Goal: Task Accomplishment & Management: Complete application form

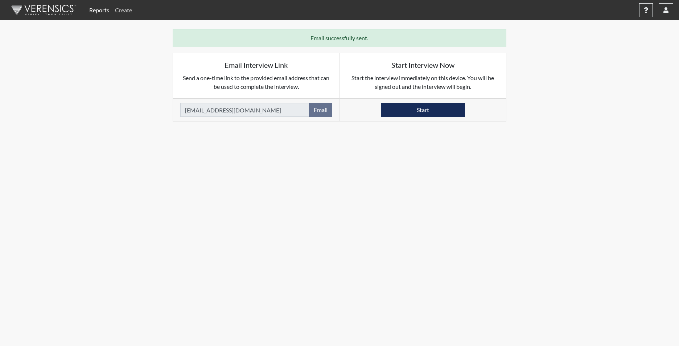
click at [125, 11] on link "Create" at bounding box center [123, 10] width 23 height 15
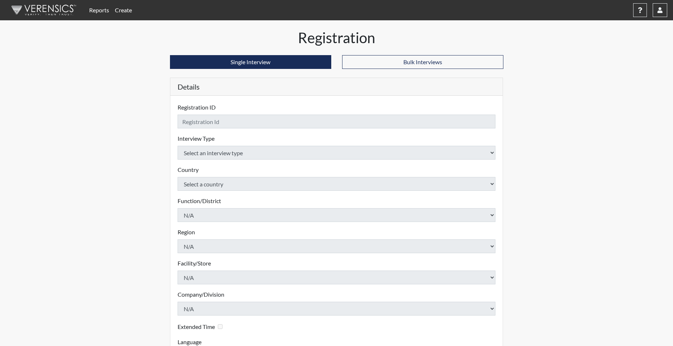
checkbox input "true"
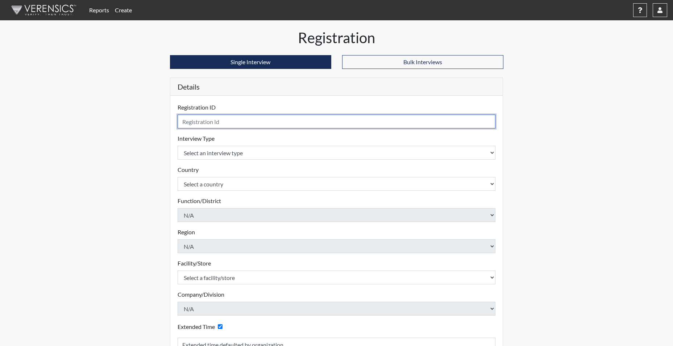
click at [211, 120] on input "text" at bounding box center [337, 122] width 318 height 14
type input "CBARRY0584"
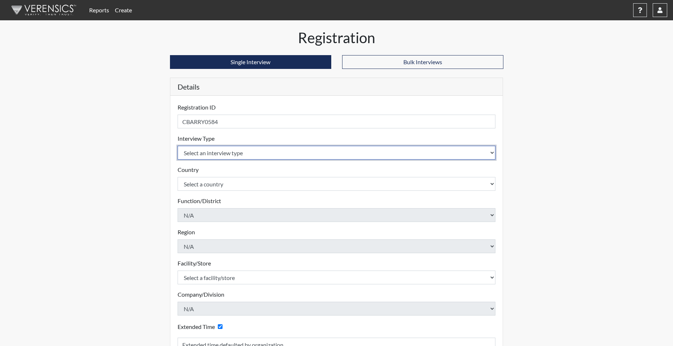
click at [212, 155] on select "Select an interview type Corrections Pre-Employment" at bounding box center [337, 153] width 318 height 14
select select "ff733e93-e1bf-11ea-9c9f-0eff0cf7eb8f"
click at [178, 146] on select "Select an interview type Corrections Pre-Employment" at bounding box center [337, 153] width 318 height 14
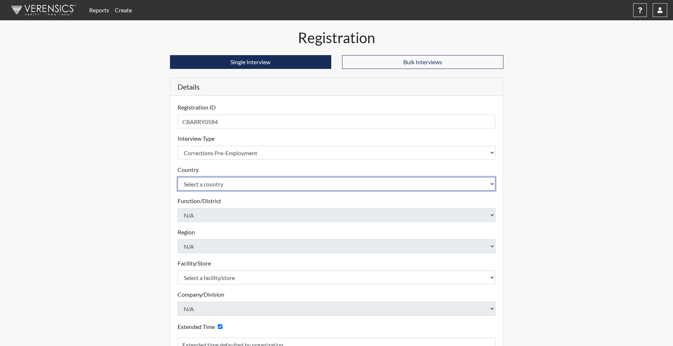
click at [202, 179] on select "Select a country [GEOGRAPHIC_DATA] [GEOGRAPHIC_DATA]" at bounding box center [337, 184] width 318 height 14
select select "united-states-of-[GEOGRAPHIC_DATA]"
click at [178, 177] on select "Select a country [GEOGRAPHIC_DATA] [GEOGRAPHIC_DATA]" at bounding box center [337, 184] width 318 height 14
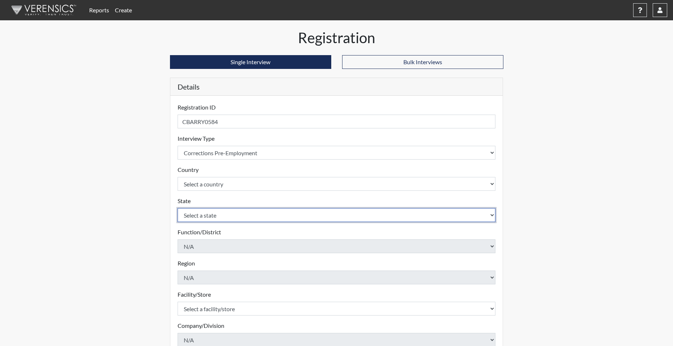
click at [198, 213] on select "Select a state [US_STATE] [US_STATE] [US_STATE] [US_STATE] [US_STATE] [US_STATE…" at bounding box center [337, 215] width 318 height 14
click at [178, 208] on select "Select a state [US_STATE] [US_STATE] [US_STATE] [US_STATE] [US_STATE] [US_STATE…" at bounding box center [337, 215] width 318 height 14
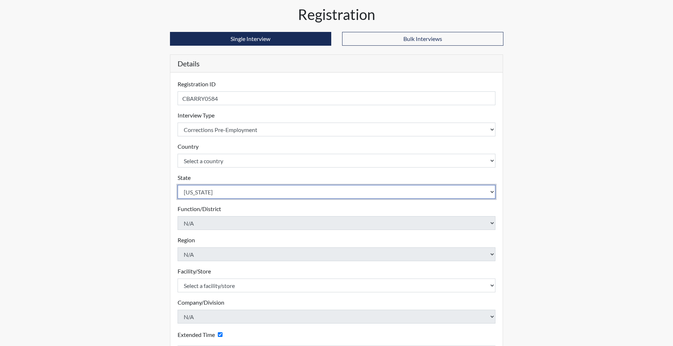
scroll to position [36, 0]
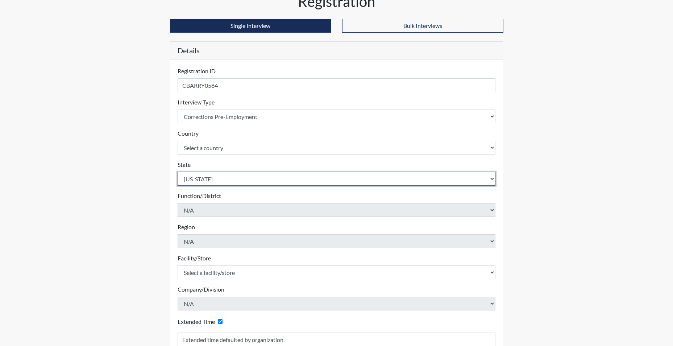
click at [190, 181] on select "Select a state [US_STATE] [US_STATE] [US_STATE] [US_STATE] [US_STATE] [US_STATE…" at bounding box center [337, 179] width 318 height 14
select select "SC"
click at [178, 172] on select "Select a state [US_STATE] [US_STATE] [US_STATE] [US_STATE] [US_STATE] [US_STATE…" at bounding box center [337, 179] width 318 height 14
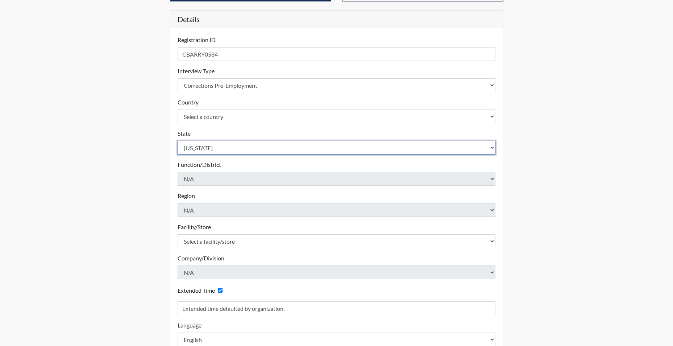
scroll to position [113, 0]
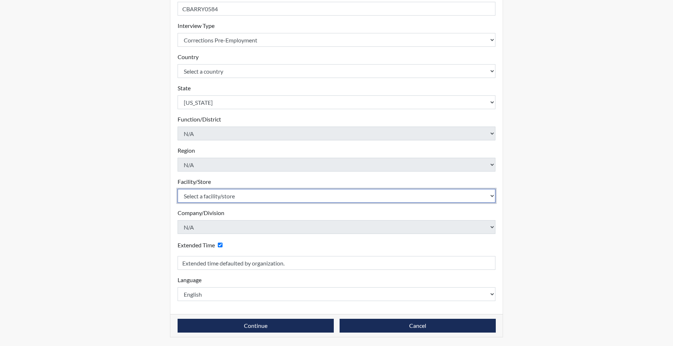
click at [208, 198] on select "Select a facility/store [GEOGRAPHIC_DATA] CI Broad River CI [PERSON_NAME] CI Di…" at bounding box center [337, 196] width 318 height 14
select select "c6e33473-242b-401e-8fed-f89f69c19afd"
click at [178, 189] on select "Select a facility/store [GEOGRAPHIC_DATA] CI Broad River CI [PERSON_NAME] CI Di…" at bounding box center [337, 196] width 318 height 14
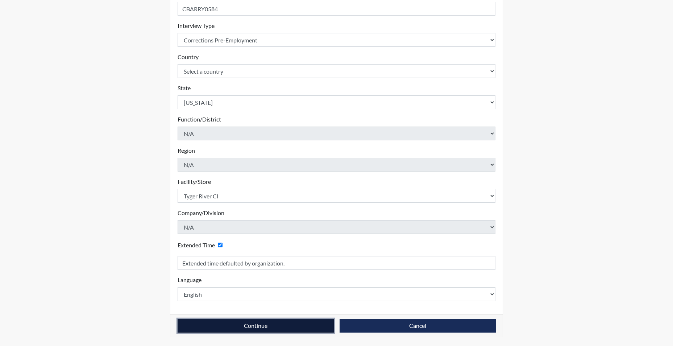
click at [225, 328] on button "Continue" at bounding box center [256, 326] width 156 height 14
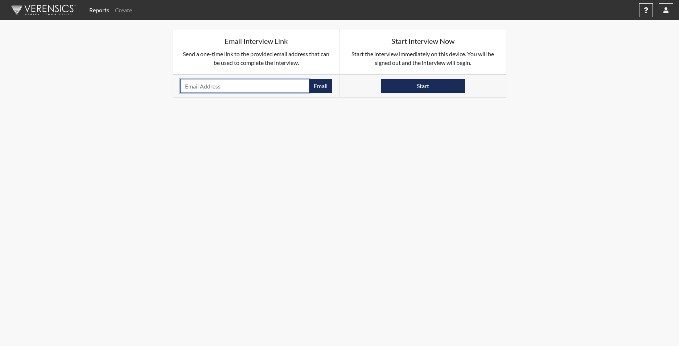
click at [195, 83] on input "email" at bounding box center [244, 86] width 129 height 14
paste input "[EMAIL_ADDRESS][DOMAIN_NAME]"
type input "[EMAIL_ADDRESS][DOMAIN_NAME]"
click at [321, 88] on button "Email" at bounding box center [320, 86] width 23 height 14
